Goal: Browse casually: Explore the website without a specific task or goal

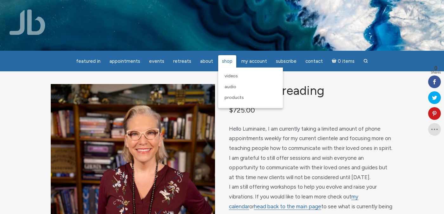
click at [225, 62] on span "Shop" at bounding box center [227, 61] width 10 height 6
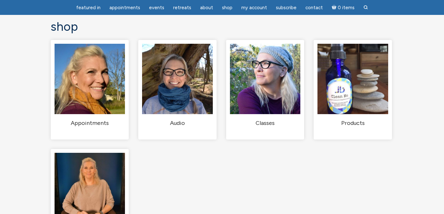
scroll to position [41, 0]
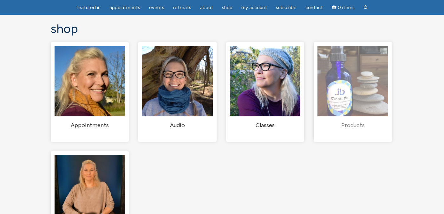
click at [363, 85] on img "Visit product category Products" at bounding box center [352, 81] width 70 height 70
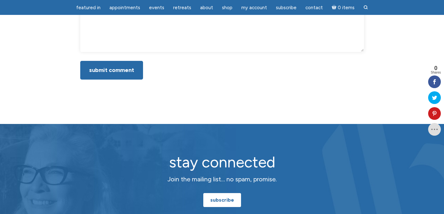
scroll to position [804, 0]
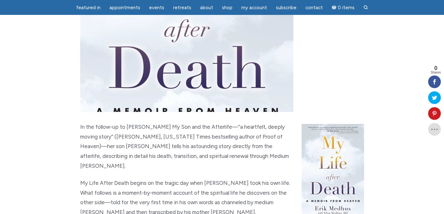
scroll to position [213, 0]
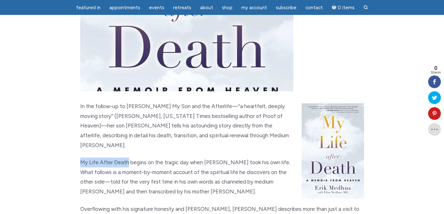
drag, startPoint x: 80, startPoint y: 153, endPoint x: 127, endPoint y: 152, distance: 46.6
click at [127, 157] on p "My Life After Death begins on the tragic day when [PERSON_NAME] took his own li…" at bounding box center [222, 176] width 284 height 39
copy p "My Life After Death"
